Goal: Task Accomplishment & Management: Manage account settings

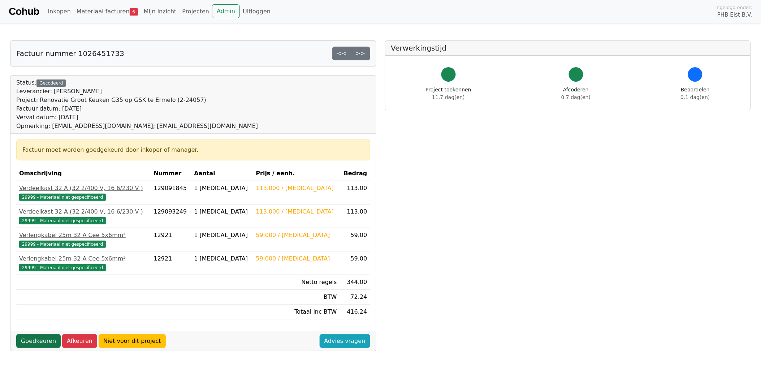
click at [33, 254] on link "Goedkeuren" at bounding box center [38, 341] width 44 height 14
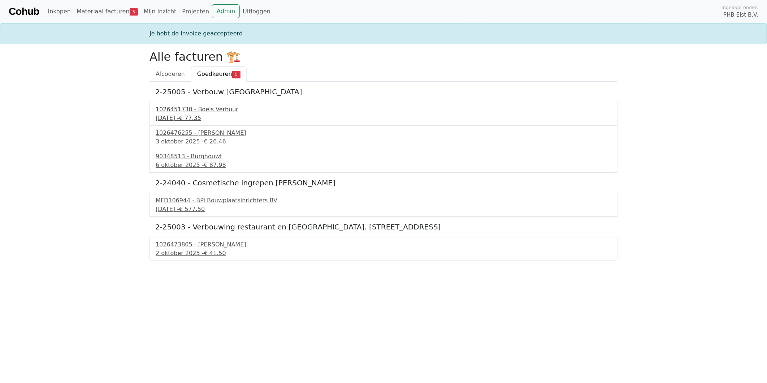
click at [201, 109] on div "1026451730 - Boels Verhuur" at bounding box center [384, 109] width 456 height 9
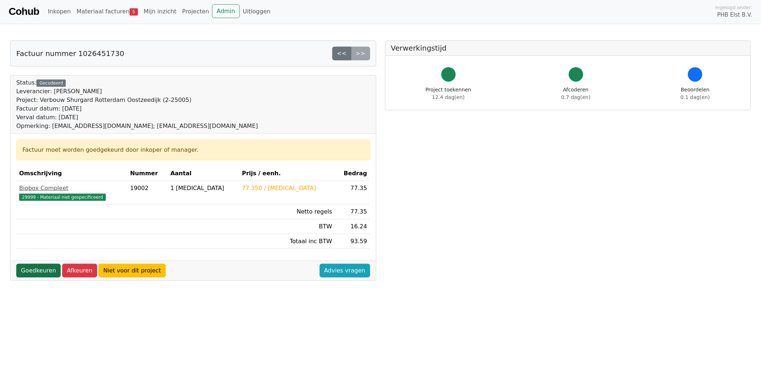
click at [37, 272] on link "Goedkeuren" at bounding box center [38, 271] width 44 height 14
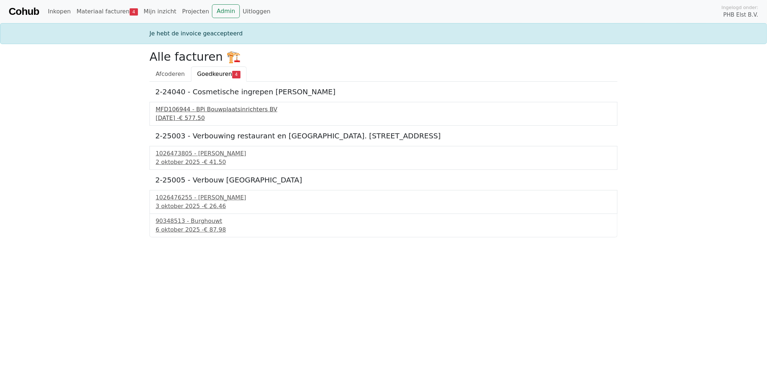
click at [189, 112] on div "MFD106944 - BPi Bouwplaatsinrichters BV" at bounding box center [384, 109] width 456 height 9
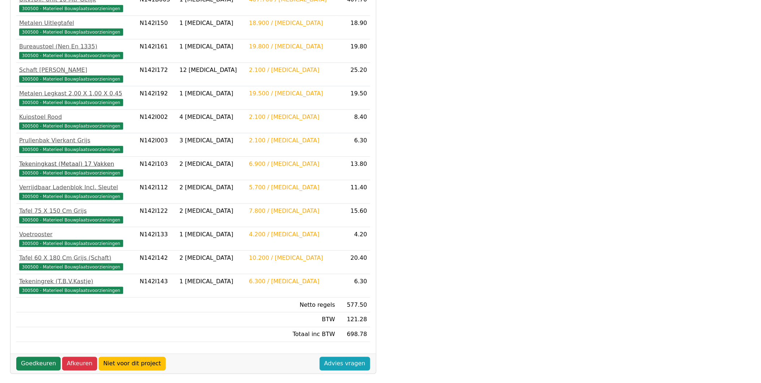
scroll to position [189, 0]
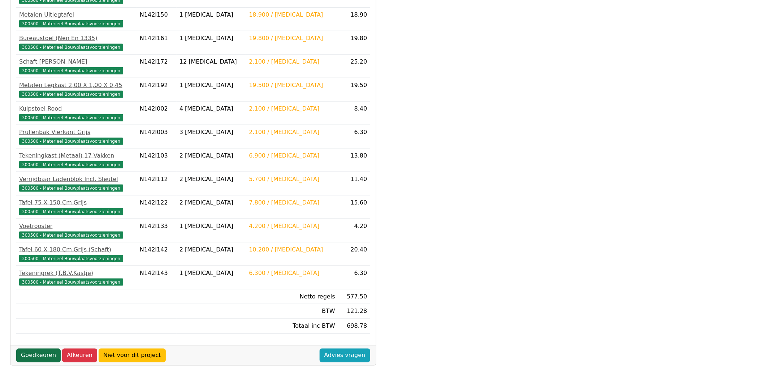
click at [38, 357] on link "Goedkeuren" at bounding box center [38, 356] width 44 height 14
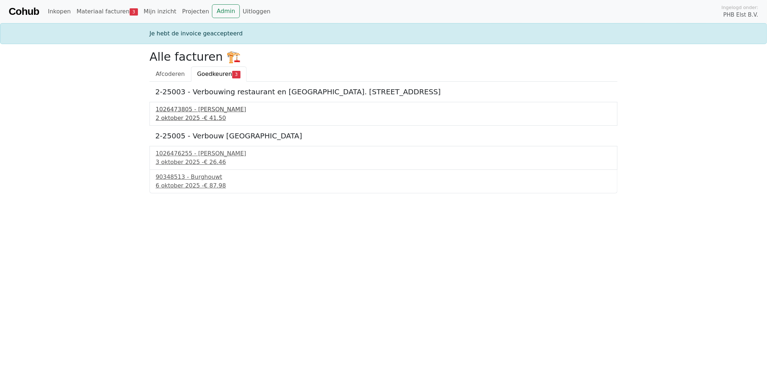
click at [204, 115] on span "€ 41.50" at bounding box center [215, 118] width 22 height 7
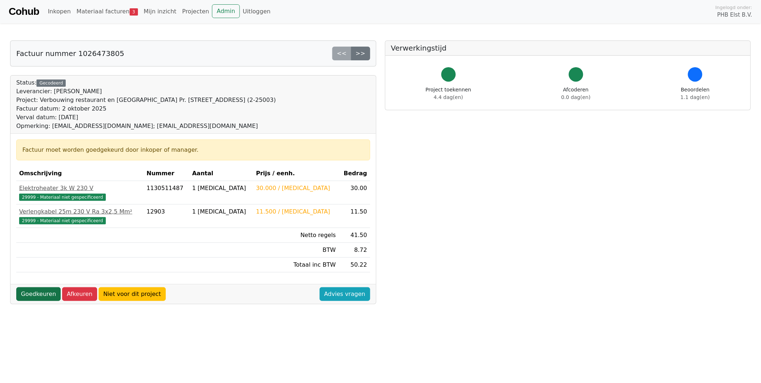
click at [35, 293] on link "Goedkeuren" at bounding box center [38, 294] width 44 height 14
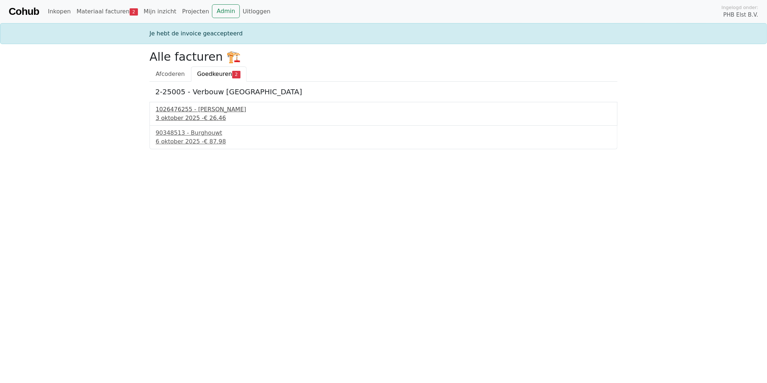
click at [202, 113] on div "1026476255 - [PERSON_NAME]" at bounding box center [384, 109] width 456 height 9
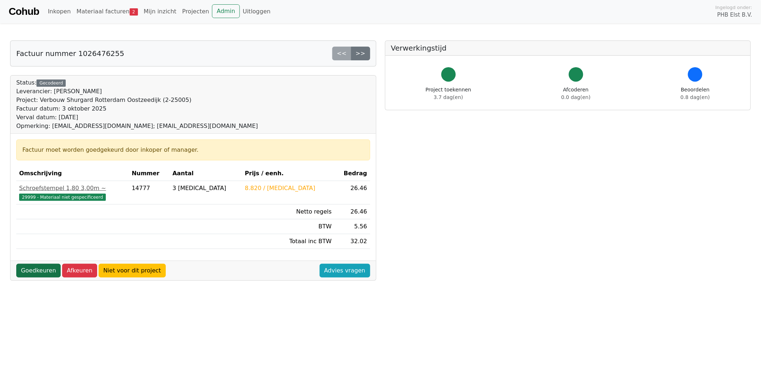
click at [37, 270] on link "Goedkeuren" at bounding box center [38, 271] width 44 height 14
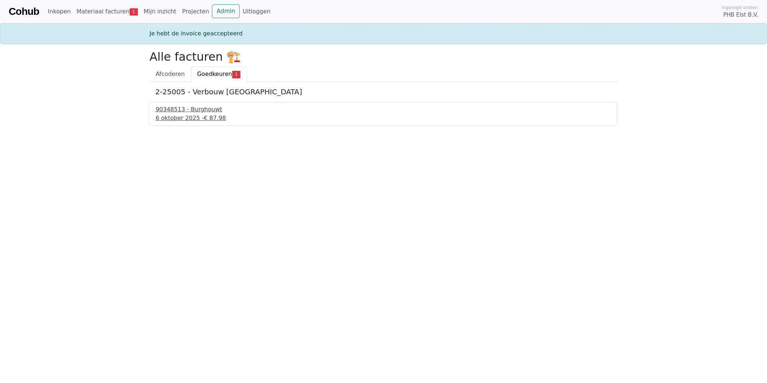
click at [195, 114] on div "6 oktober 2025 - € 87.98" at bounding box center [384, 118] width 456 height 9
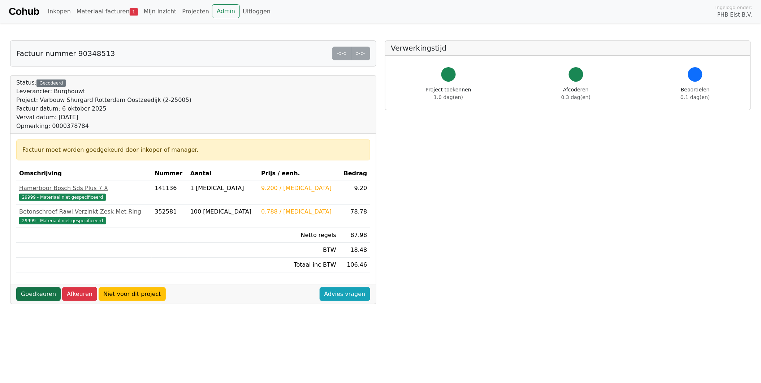
click at [33, 292] on link "Goedkeuren" at bounding box center [38, 294] width 44 height 14
